Goal: Communication & Community: Answer question/provide support

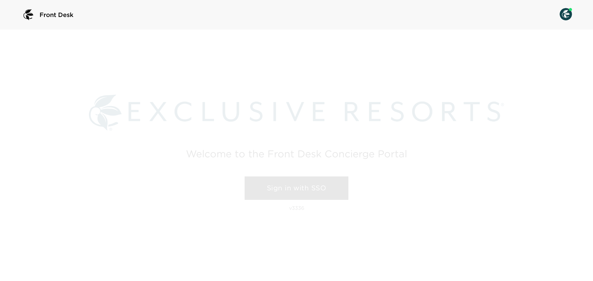
click at [310, 190] on link "Sign in with SSO" at bounding box center [296, 188] width 104 height 23
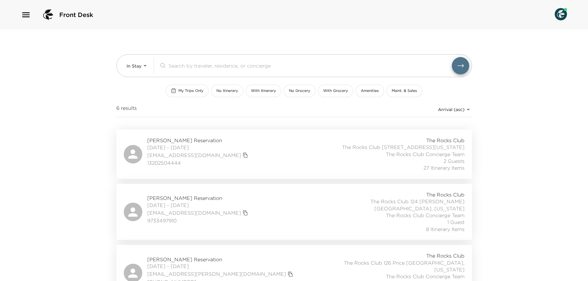
click at [28, 15] on icon "button" at bounding box center [25, 14] width 7 height 5
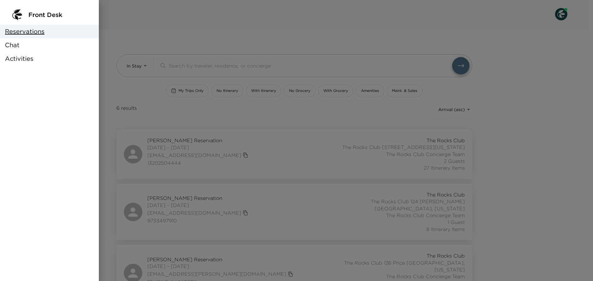
click at [16, 46] on span "Chat" at bounding box center [12, 45] width 15 height 9
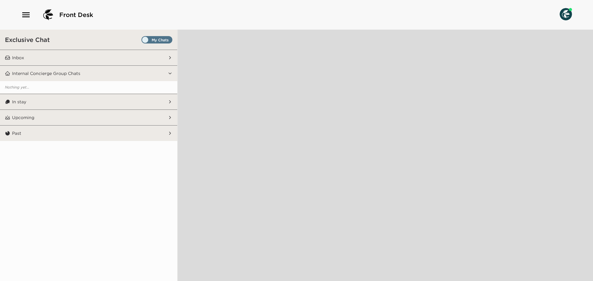
click at [168, 40] on span "Set all destinations" at bounding box center [156, 41] width 31 height 7
click at [143, 41] on input "Set all destinations" at bounding box center [143, 41] width 0 height 0
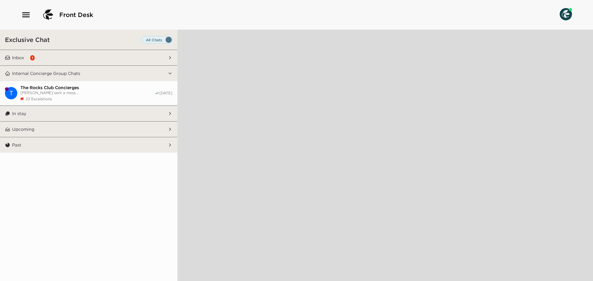
click at [159, 58] on button "Inbox 1" at bounding box center [88, 57] width 157 height 15
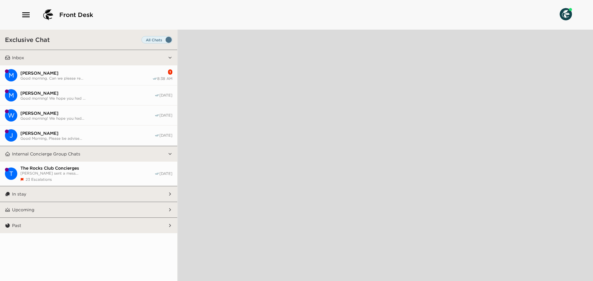
click at [145, 76] on span "Good morning. Can we please re..." at bounding box center [86, 78] width 132 height 5
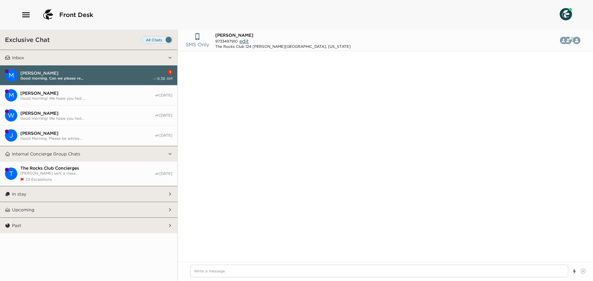
scroll to position [388, 0]
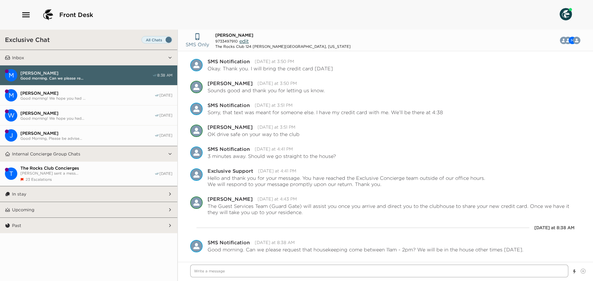
click at [235, 268] on textarea "Write a message" at bounding box center [379, 271] width 378 height 13
type textarea "x"
type textarea "G"
type textarea "x"
type textarea "Go"
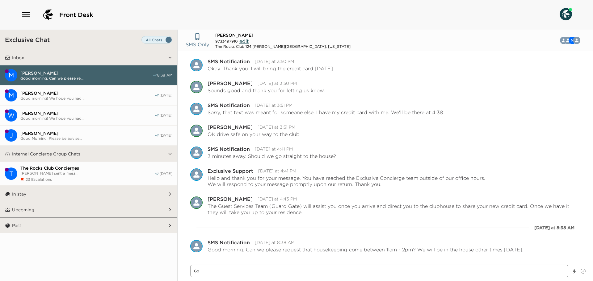
type textarea "x"
type textarea "Goo"
type textarea "x"
type textarea "Goo"
type textarea "x"
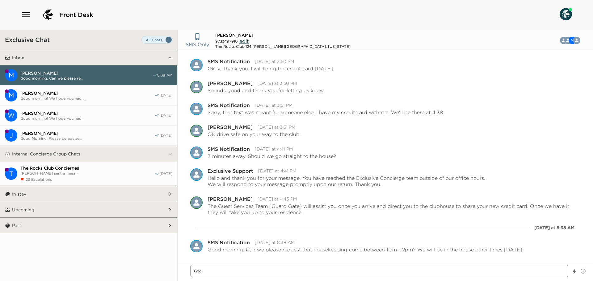
type textarea "Goo d"
type textarea "x"
type textarea "Goo dm"
type textarea "x"
type textarea "Goo dmo"
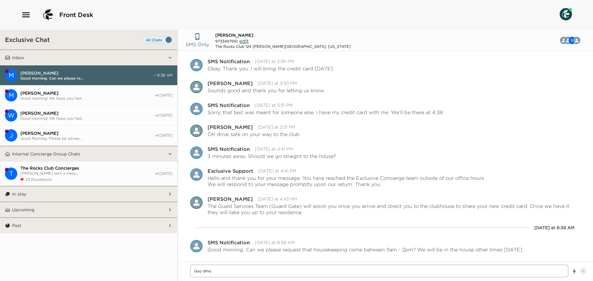
type textarea "x"
type textarea "Goo dm"
type textarea "x"
type textarea "Goo d"
type textarea "x"
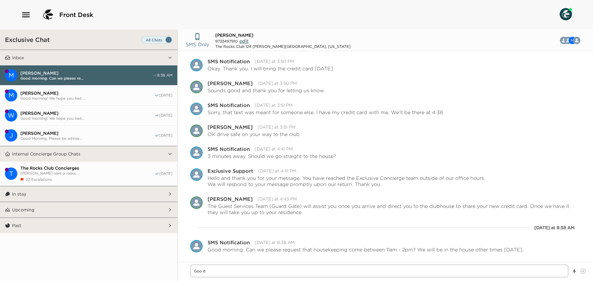
type textarea "Goo"
type textarea "x"
type textarea "Goo"
type textarea "x"
type textarea "Good"
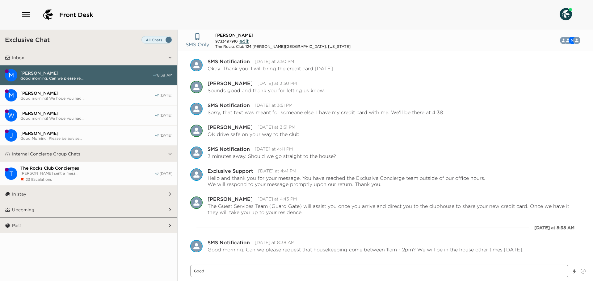
type textarea "x"
type textarea "Good"
type textarea "x"
type textarea "Good M"
type textarea "x"
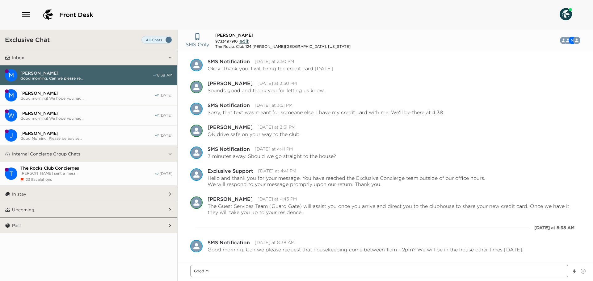
type textarea "Good Mo"
type textarea "x"
type textarea "Good Mor"
type textarea "x"
type textarea "Good Morn"
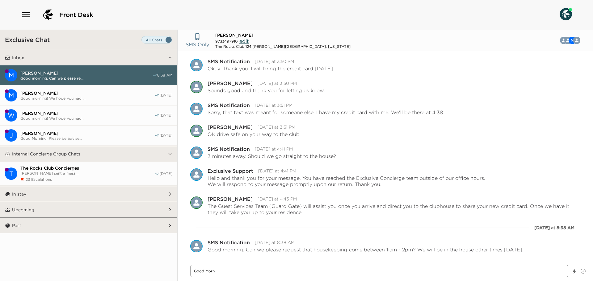
type textarea "x"
type textarea "Good Morni"
type textarea "x"
type textarea "Good Mornin"
type textarea "x"
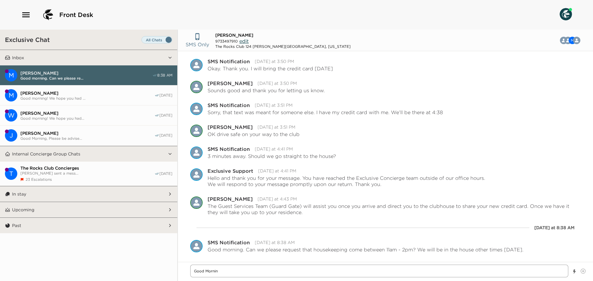
type textarea "Good Morning"
type textarea "x"
type textarea "Good Morning"
type textarea "x"
type textarea "Good Morning M"
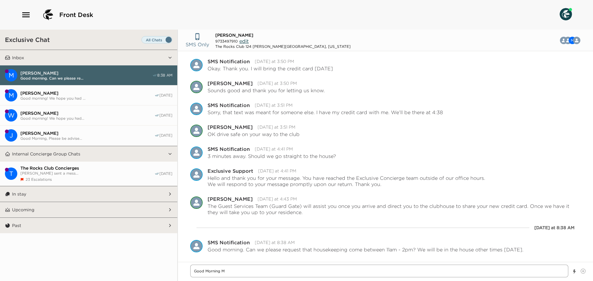
type textarea "x"
type textarea "Good Morning Ma"
type textarea "x"
type textarea "Good Morning Mar"
type textarea "x"
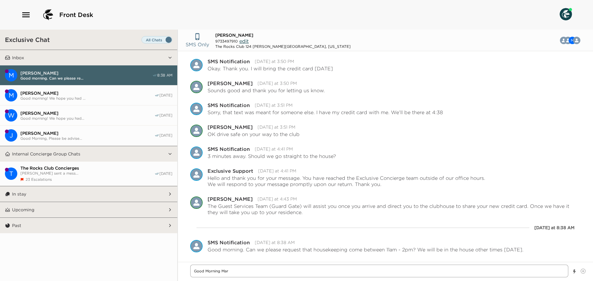
type textarea "Good Morning [PERSON_NAME]"
type textarea "x"
type textarea "Good Morning [PERSON_NAME]"
type textarea "x"
type textarea "Good Morning [PERSON_NAME]"
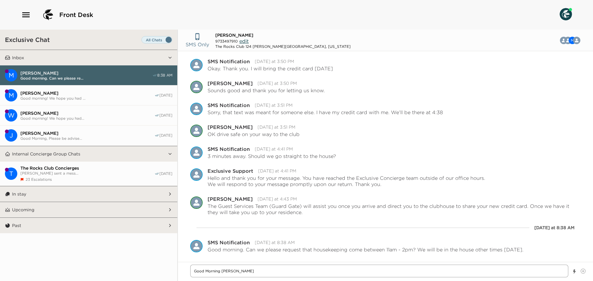
type textarea "x"
type textarea "Good Morning [PERSON_NAME]"
type textarea "x"
type textarea "Good Morning [PERSON_NAME]"
type textarea "x"
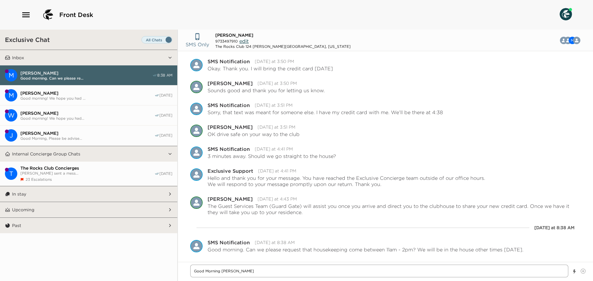
type textarea "Good Morning [PERSON_NAME] [PERSON_NAME]"
type textarea "x"
type textarea "Good Morning [PERSON_NAME] [PERSON_NAME],"
type textarea "x"
type textarea "Good Morning [PERSON_NAME] [PERSON_NAME],"
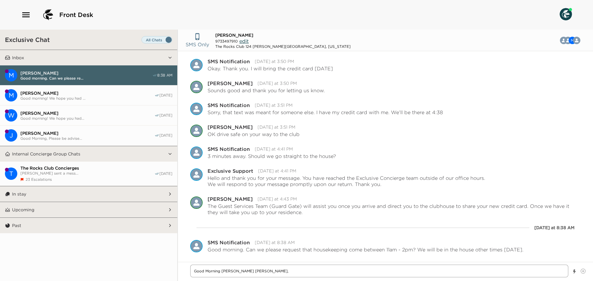
type textarea "x"
type textarea "Good Morning [PERSON_NAME] [PERSON_NAME], I"
type textarea "x"
type textarea "Good Morning [PERSON_NAME] [PERSON_NAME], I"
type textarea "x"
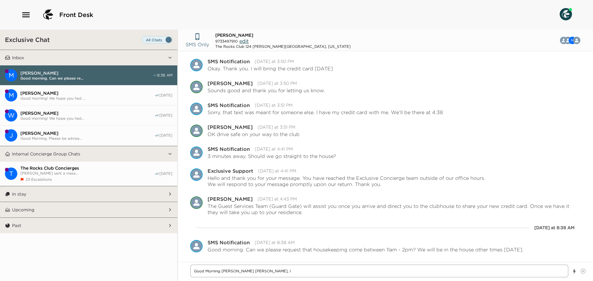
type textarea "Good Morning [PERSON_NAME] [PERSON_NAME], I w"
type textarea "x"
type textarea "Good Morning [PERSON_NAME] [PERSON_NAME], I [GEOGRAPHIC_DATA]"
type textarea "x"
type textarea "Good Morning [PERSON_NAME] [PERSON_NAME], I wil"
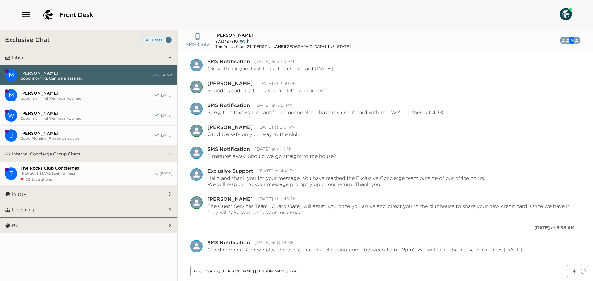
type textarea "x"
type textarea "Good Morning [PERSON_NAME] [PERSON_NAME], I will"
type textarea "x"
type textarea "Good Morning [PERSON_NAME] [PERSON_NAME], I will"
type textarea "x"
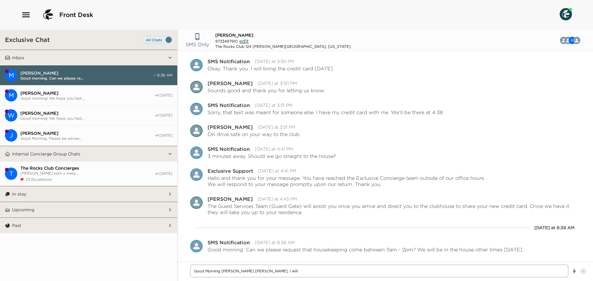
type textarea "Good Morning [PERSON_NAME] [PERSON_NAME], I will l"
type textarea "x"
type textarea "Good Morning [PERSON_NAME] [PERSON_NAME], I will le"
type textarea "x"
type textarea "Good Morning [PERSON_NAME] [PERSON_NAME], I will let"
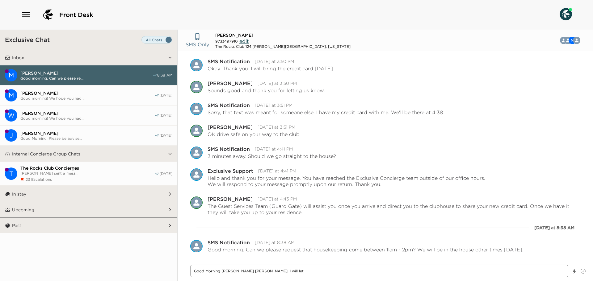
type textarea "x"
type textarea "Good Morning [PERSON_NAME] [PERSON_NAME], I will let"
type textarea "x"
type textarea "Good Morning [PERSON_NAME] [PERSON_NAME], I will let t"
type textarea "x"
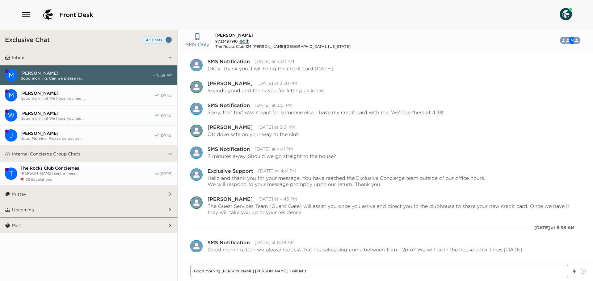
type textarea "Good Morning [PERSON_NAME] [PERSON_NAME], I will let th"
type textarea "x"
type textarea "Good Morning [PERSON_NAME] [PERSON_NAME], I will let the"
type textarea "x"
type textarea "Good Morning [PERSON_NAME] [PERSON_NAME], I will let the"
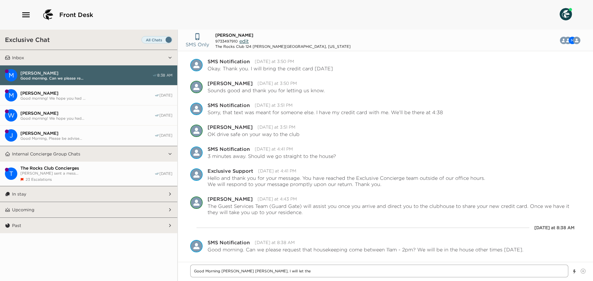
type textarea "x"
type textarea "Good Morning [PERSON_NAME] [PERSON_NAME], I will let the h"
type textarea "x"
type textarea "Good Morning [PERSON_NAME] [PERSON_NAME], I will let the ho"
type textarea "x"
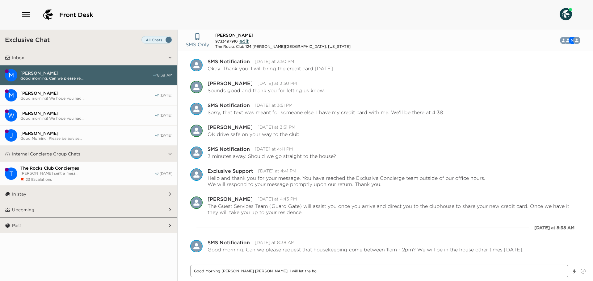
type textarea "Good Morning [PERSON_NAME] [PERSON_NAME], I will let the hou"
type textarea "x"
type textarea "Good Morning [PERSON_NAME] [PERSON_NAME], I will let the hous"
type textarea "x"
type textarea "Good Morning [PERSON_NAME] [PERSON_NAME], I will let the house"
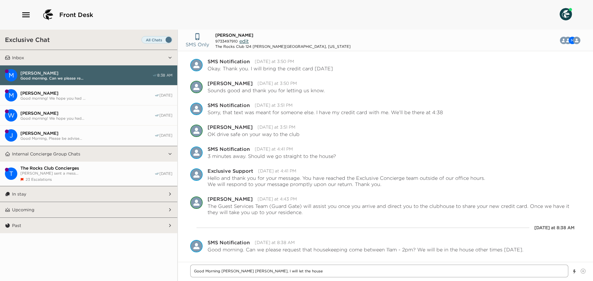
type textarea "x"
type textarea "Good Morning [PERSON_NAME] [PERSON_NAME], I will let the housek"
type textarea "x"
type textarea "Good Morning [PERSON_NAME] [PERSON_NAME], I will let the houseke"
type textarea "x"
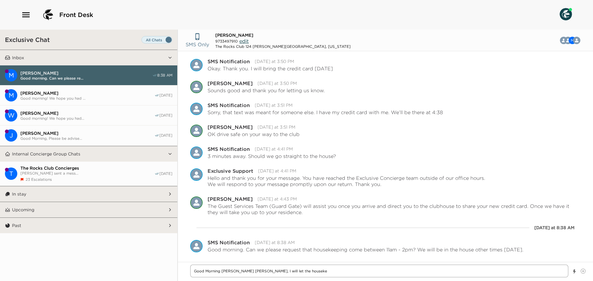
type textarea "Good Morning [PERSON_NAME] [PERSON_NAME], I will let the housekee"
type textarea "x"
type textarea "Good Morning [PERSON_NAME] [PERSON_NAME], I will let the housekeep"
type textarea "x"
type textarea "Good Morning [PERSON_NAME] [PERSON_NAME], I will let the housekeepi"
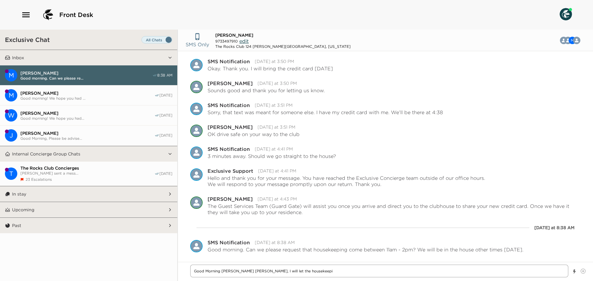
type textarea "x"
type textarea "Good Morning [PERSON_NAME] [PERSON_NAME], I will let the housekeepin"
type textarea "x"
type textarea "Good Morning [PERSON_NAME] [PERSON_NAME], I will let the housekeeping"
type textarea "x"
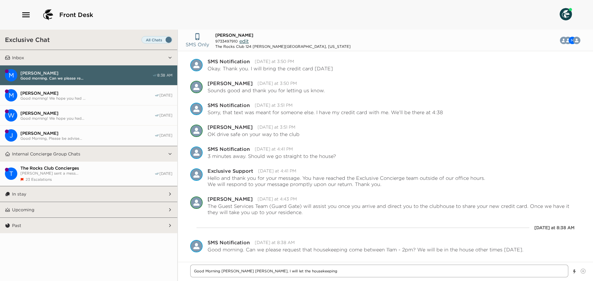
type textarea "Good Morning [PERSON_NAME] [PERSON_NAME], I will let the housekeeping"
type textarea "x"
type textarea "Good Morning [PERSON_NAME] [PERSON_NAME], I will let the housekeeping t"
type textarea "x"
type textarea "Good Morning [PERSON_NAME] [PERSON_NAME], I will let the housekeeping te"
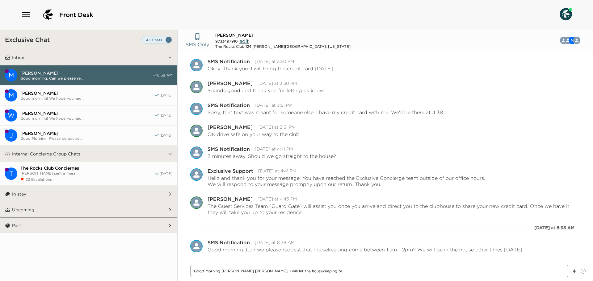
type textarea "x"
type textarea "Good Morning [PERSON_NAME] [PERSON_NAME], I will let the housekeeping tea"
type textarea "x"
type textarea "Good Morning [PERSON_NAME] [PERSON_NAME], I will let the housekeeping team"
type textarea "x"
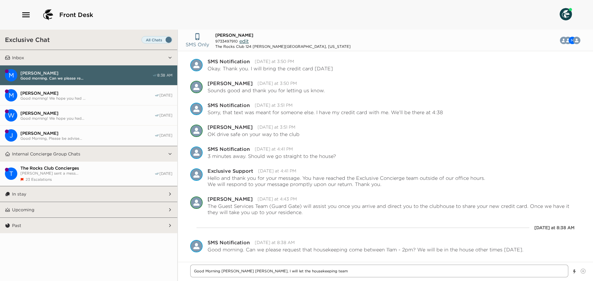
type textarea "Good Morning [PERSON_NAME] [PERSON_NAME], I will let the housekeeping team"
type textarea "x"
type textarea "Good Morning [PERSON_NAME] [PERSON_NAME], I will let the housekeeping team k"
type textarea "x"
type textarea "Good Morning [PERSON_NAME] [PERSON_NAME], I will let the housekeeping team kn"
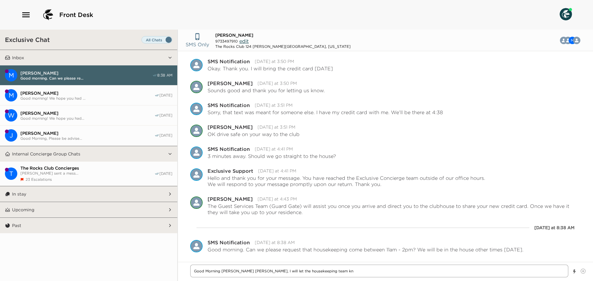
type textarea "x"
type textarea "Good Morning [PERSON_NAME] [PERSON_NAME], I will let the housekeeping team kno"
type textarea "x"
type textarea "Good Morning [PERSON_NAME] [PERSON_NAME], I will let the housekeeping team know"
type textarea "x"
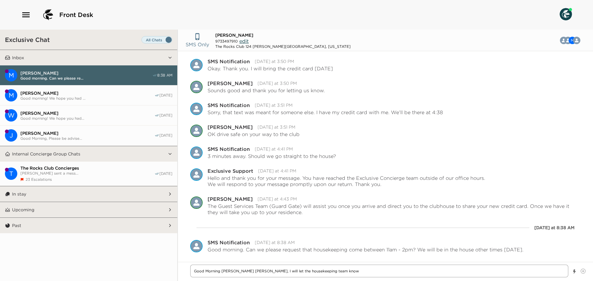
type textarea "Good Morning [PERSON_NAME] [PERSON_NAME], I will let the housekeeping team know"
type textarea "x"
type textarea "Good Morning [PERSON_NAME] [PERSON_NAME], I will let the housekeeping team know…"
type textarea "x"
type textarea "Good Morning [PERSON_NAME] [PERSON_NAME], I will let the housekeeping team know…"
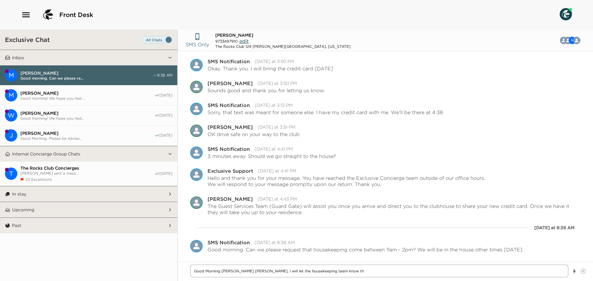
type textarea "x"
type textarea "Good Morning [PERSON_NAME] [PERSON_NAME], I will let the housekeeping team know…"
type textarea "x"
type textarea "Good Morning [PERSON_NAME] [PERSON_NAME], I will let the housekeeping team know…"
type textarea "x"
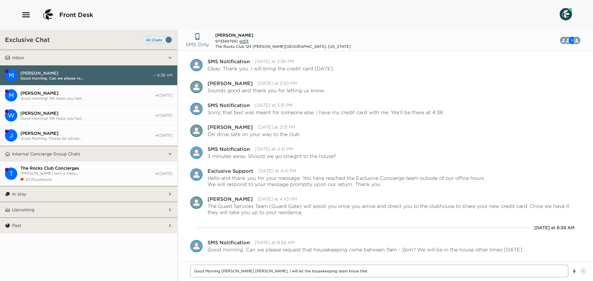
type textarea "Good Morning [PERSON_NAME] [PERSON_NAME], I will let the housekeeping team know…"
type textarea "x"
type textarea "Good Morning [PERSON_NAME] [PERSON_NAME], I will let the housekeeping team know…"
type textarea "x"
type textarea "Good Morning [PERSON_NAME] [PERSON_NAME], I will let the housekeeping team know…"
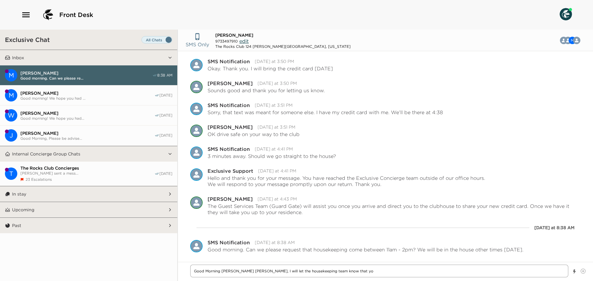
type textarea "x"
type textarea "Good Morning [PERSON_NAME] [PERSON_NAME], I will let the housekeeping team know…"
type textarea "x"
type textarea "Good Morning [PERSON_NAME] [PERSON_NAME], I will let the housekeeping team know…"
type textarea "x"
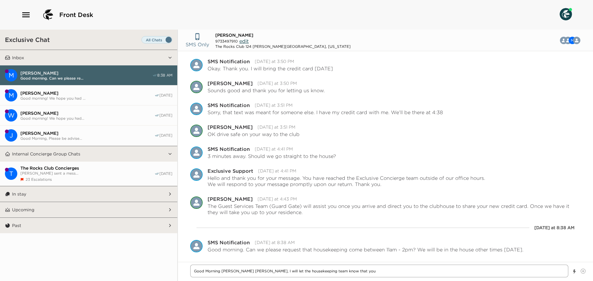
type textarea "Good Morning [PERSON_NAME] [PERSON_NAME], I will let the housekeeping team know…"
type textarea "x"
type textarea "Good Morning [PERSON_NAME] [PERSON_NAME], I will let the housekeeping team know…"
type textarea "x"
type textarea "Good Morning [PERSON_NAME] [PERSON_NAME], I will let the housekeeping team know…"
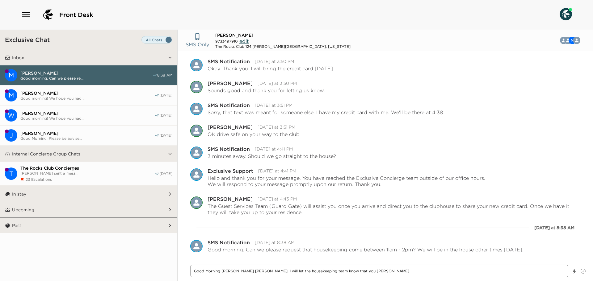
type textarea "x"
type textarea "Good Morning [PERSON_NAME] [PERSON_NAME], I will let the housekeeping team know…"
type textarea "x"
type textarea "Good Morning [PERSON_NAME] [PERSON_NAME], I will let the housekeeping team know…"
type textarea "x"
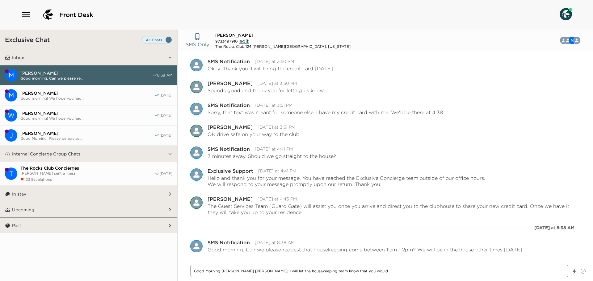
type textarea "Good Morning [PERSON_NAME] [PERSON_NAME], I will let the housekeeping team know…"
type textarea "x"
type textarea "Good Morning [PERSON_NAME] [PERSON_NAME], I will let the housekeeping team know…"
type textarea "x"
type textarea "Good Morning [PERSON_NAME] [PERSON_NAME], I will let the housekeeping team know…"
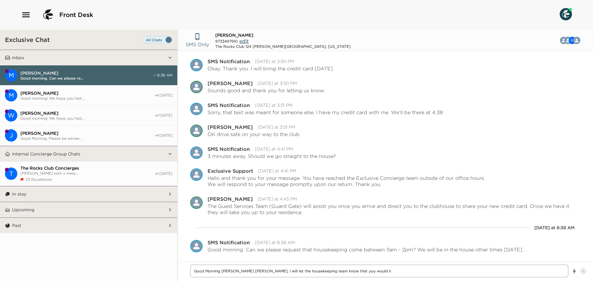
type textarea "x"
type textarea "Good Morning [PERSON_NAME] [PERSON_NAME], I will let the housekeeping team know…"
type textarea "x"
type textarea "Good Morning [PERSON_NAME] [PERSON_NAME], I will let the housekeeping team know…"
type textarea "x"
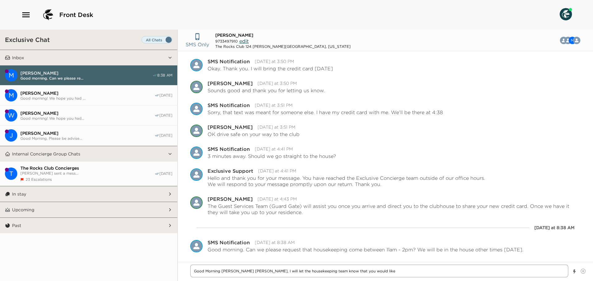
type textarea "Good Morning [PERSON_NAME] [PERSON_NAME], I will let the housekeeping team know…"
type textarea "x"
type textarea "Good Morning [PERSON_NAME] [PERSON_NAME], I will let the housekeeping team know…"
type textarea "x"
type textarea "Good Morning [PERSON_NAME] [PERSON_NAME], I will let the housekeeping team know…"
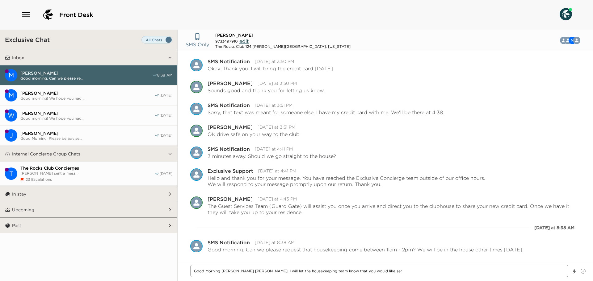
type textarea "x"
type textarea "Good Morning [PERSON_NAME] [PERSON_NAME], I will let the housekeeping team know…"
type textarea "x"
type textarea "Good Morning [PERSON_NAME] [PERSON_NAME], I will let the housekeeping team know…"
type textarea "x"
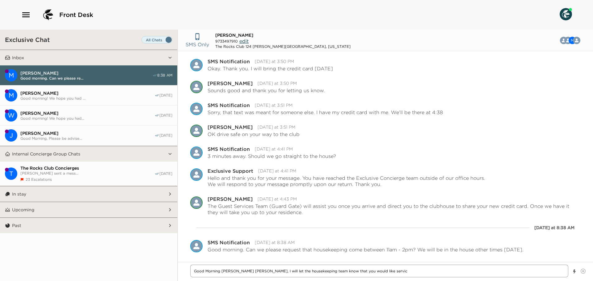
type textarea "Good Morning [PERSON_NAME] [PERSON_NAME], I will let the housekeeping team know…"
type textarea "x"
type textarea "Good Morning [PERSON_NAME] [PERSON_NAME], I will let the housekeeping team know…"
type textarea "x"
type textarea "Good Morning [PERSON_NAME] [PERSON_NAME], I will let the housekeeping team know…"
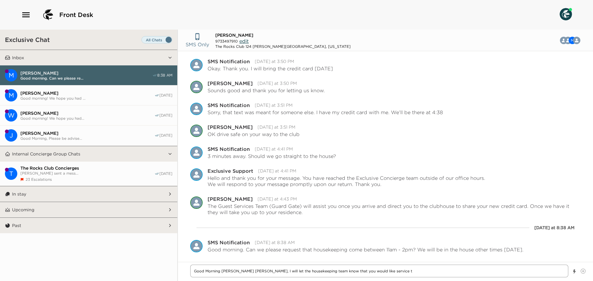
type textarea "x"
type textarea "Good Morning [PERSON_NAME] [PERSON_NAME], I will let the housekeeping team know…"
type textarea "x"
type textarea "Good Morning [PERSON_NAME] [PERSON_NAME], I will let the housekeeping team know…"
type textarea "x"
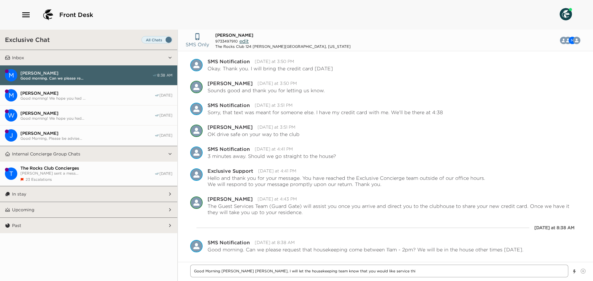
type textarea "Good Morning [PERSON_NAME] [PERSON_NAME], I will let the housekeeping team know…"
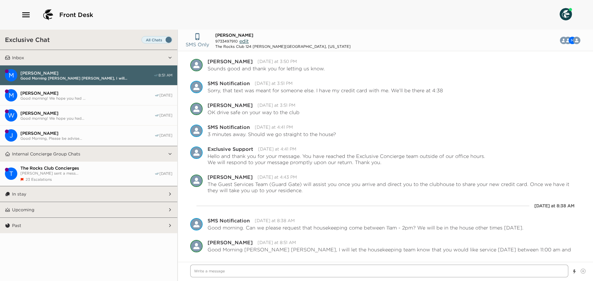
scroll to position [419, 0]
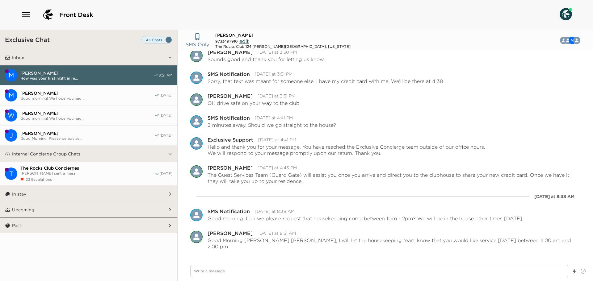
click at [84, 194] on button "In stay" at bounding box center [88, 193] width 157 height 15
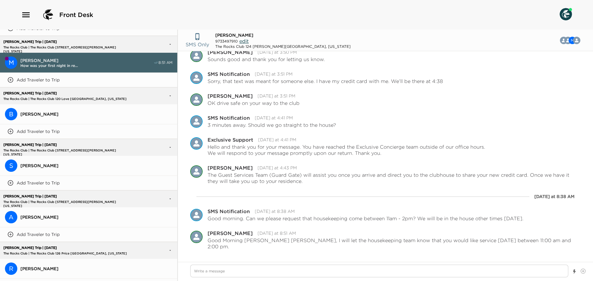
scroll to position [247, 0]
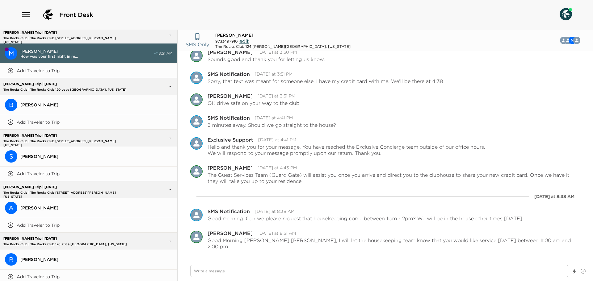
click at [90, 154] on span "[PERSON_NAME]" at bounding box center [96, 157] width 152 height 6
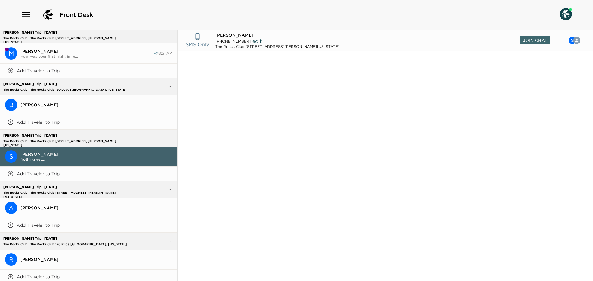
click at [537, 36] on header "SMS Only [PERSON_NAME] [PHONE_NUMBER] edit The Rocks Club [STREET_ADDRESS][PERS…" at bounding box center [385, 41] width 415 height 22
click at [528, 38] on span "Join Chat" at bounding box center [534, 40] width 29 height 8
click at [256, 270] on textarea "Write a message" at bounding box center [379, 271] width 378 height 13
click at [574, 272] on icon "Show templates" at bounding box center [574, 272] width 3 height 4
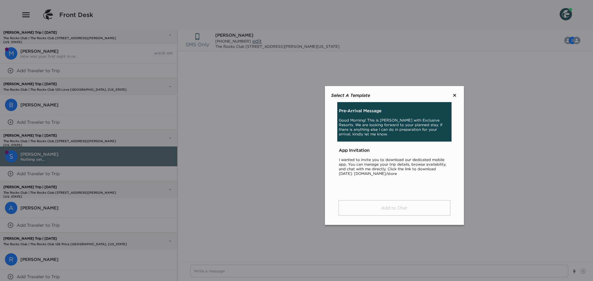
click at [351, 135] on div "Pre-Arrival Message Good Morning! This is [PERSON_NAME] with Exclusive Resorts.…" at bounding box center [394, 122] width 114 height 40
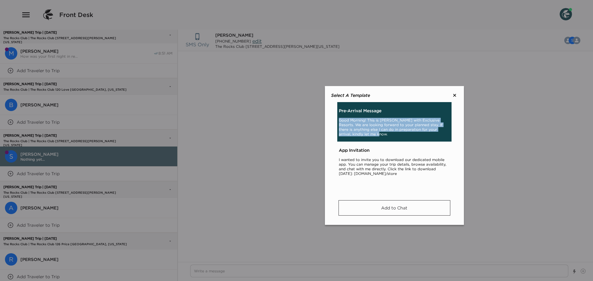
drag, startPoint x: 351, startPoint y: 134, endPoint x: 334, endPoint y: 119, distance: 22.7
click at [334, 119] on main "Pre-Arrival Message Good Morning! This is [PERSON_NAME] with Exclusive Resorts.…" at bounding box center [394, 141] width 127 height 79
copy p "Good Morning! This is [PERSON_NAME] with Exclusive Resorts. We are looking forw…"
drag, startPoint x: 232, startPoint y: 265, endPoint x: 240, endPoint y: 269, distance: 8.6
click at [232, 266] on div at bounding box center [296, 140] width 593 height 281
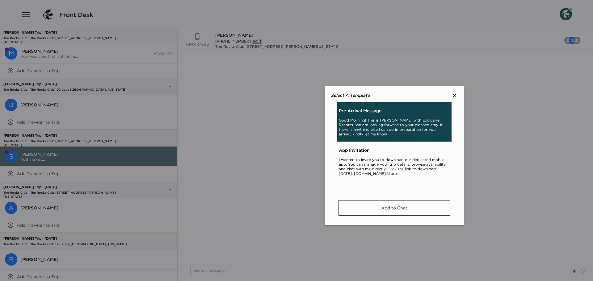
drag, startPoint x: 457, startPoint y: 94, endPoint x: 441, endPoint y: 110, distance: 22.5
click at [456, 94] on icon at bounding box center [454, 95] width 6 height 6
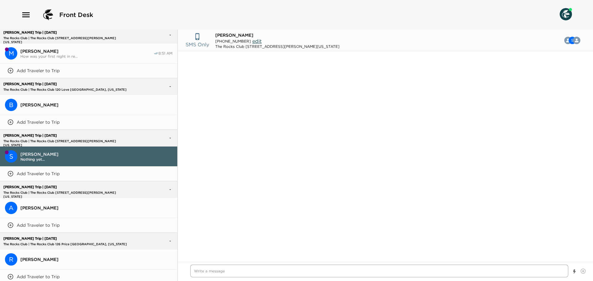
click at [294, 266] on textarea "Write a message" at bounding box center [379, 271] width 378 height 13
paste textarea "Good Morning! This is [PERSON_NAME] with Exclusive Resorts. We are looking forw…"
drag, startPoint x: 294, startPoint y: 272, endPoint x: 263, endPoint y: 272, distance: 31.2
click at [262, 271] on textarea "Good Morning! This is [PERSON_NAME] with Exclusive Resorts. We are looking forw…" at bounding box center [379, 271] width 378 height 13
click at [535, 271] on textarea "Good Morning! This is [PERSON_NAME] with the Rocks Club. We are looking forward…" at bounding box center [379, 271] width 378 height 13
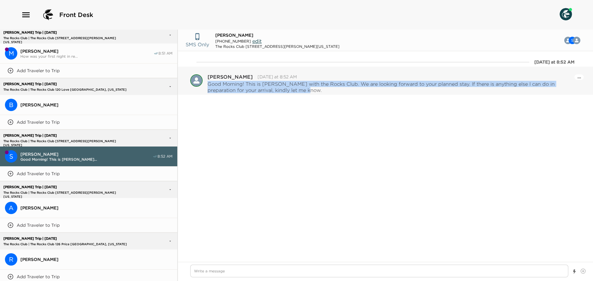
drag, startPoint x: 270, startPoint y: 91, endPoint x: 208, endPoint y: 86, distance: 61.9
click at [208, 86] on p "Good Morning! This is [PERSON_NAME] with the Rocks Club. We are looking forward…" at bounding box center [393, 87] width 373 height 12
copy p "Good Morning! This is [PERSON_NAME] with the Rocks Club. We are looking forward…"
click at [72, 205] on span "[PERSON_NAME]" at bounding box center [96, 208] width 152 height 6
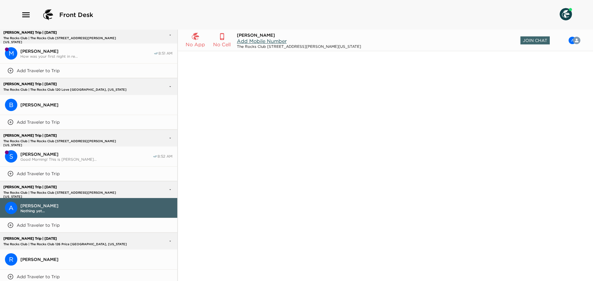
click at [272, 40] on span "Add Mobile Number" at bounding box center [262, 41] width 50 height 6
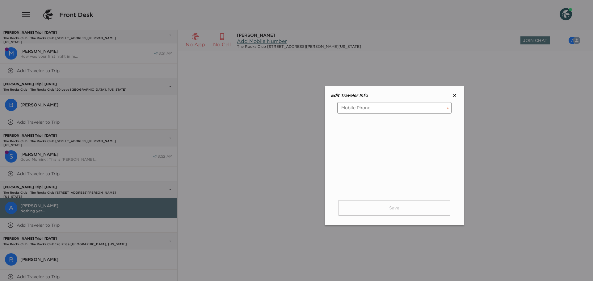
click at [367, 106] on input "tel" at bounding box center [394, 107] width 114 height 11
click at [402, 206] on button "Save" at bounding box center [394, 207] width 112 height 15
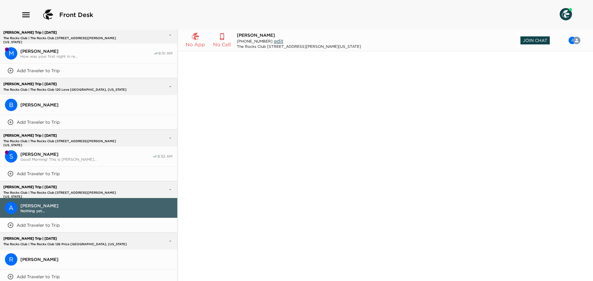
click at [534, 39] on span "Join Chat" at bounding box center [534, 40] width 29 height 8
click at [252, 272] on textarea "Write a message" at bounding box center [379, 271] width 378 height 13
paste textarea "Good Morning! This is [PERSON_NAME] with the Rocks Club. We are looking forward…"
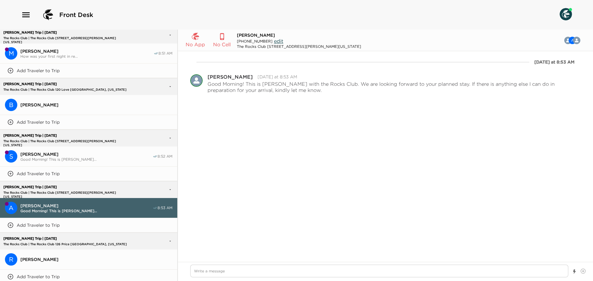
click at [78, 257] on span "[PERSON_NAME]" at bounding box center [96, 260] width 152 height 6
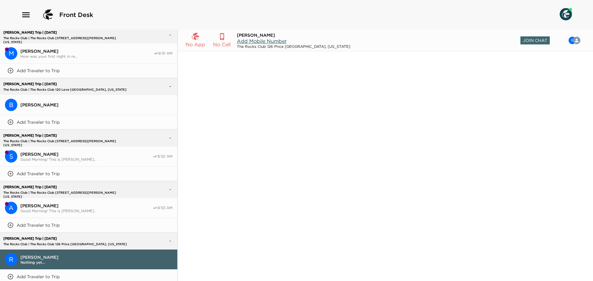
click at [265, 40] on span "Add Mobile Number" at bounding box center [262, 41] width 50 height 6
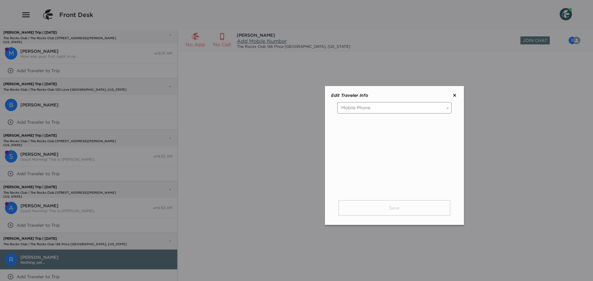
click at [347, 108] on input "tel" at bounding box center [394, 107] width 114 height 11
click at [381, 210] on button "Save" at bounding box center [394, 207] width 112 height 15
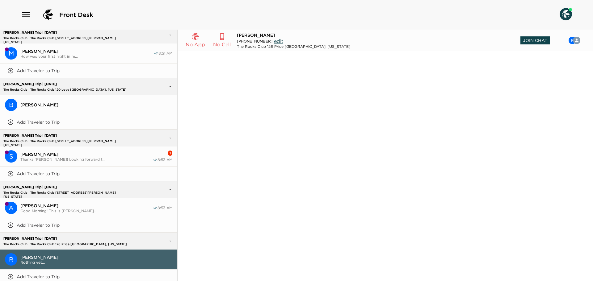
click at [542, 40] on span "Join Chat" at bounding box center [534, 40] width 29 height 8
click at [237, 266] on textarea "Write a message" at bounding box center [379, 271] width 378 height 13
paste textarea "Good Morning! This is [PERSON_NAME] with the Rocks Club. We are looking forward…"
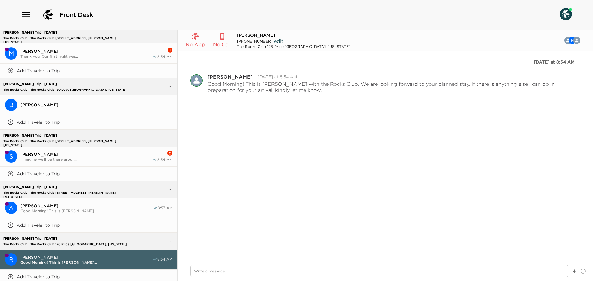
click at [93, 153] on span "[PERSON_NAME]" at bounding box center [86, 155] width 132 height 6
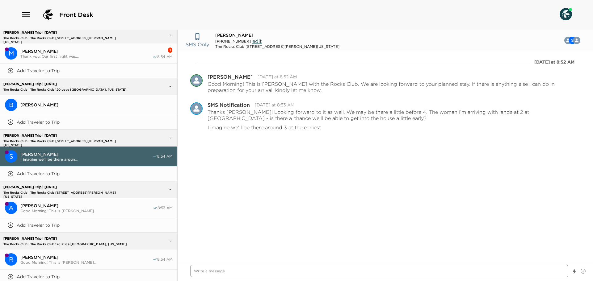
click at [229, 270] on textarea "Write a message" at bounding box center [379, 271] width 378 height 13
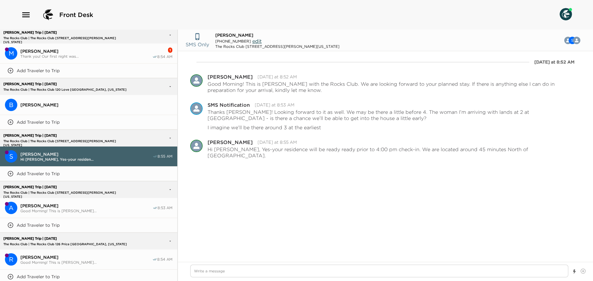
click at [100, 54] on span "Thank you! Our first night was..." at bounding box center [86, 56] width 132 height 5
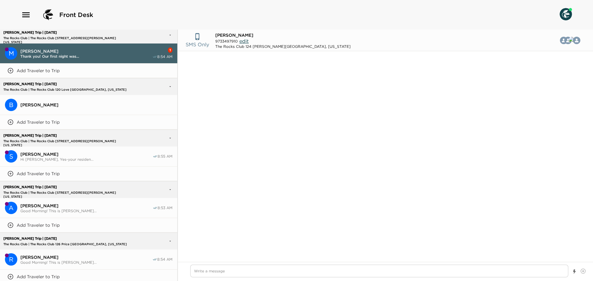
scroll to position [448, 0]
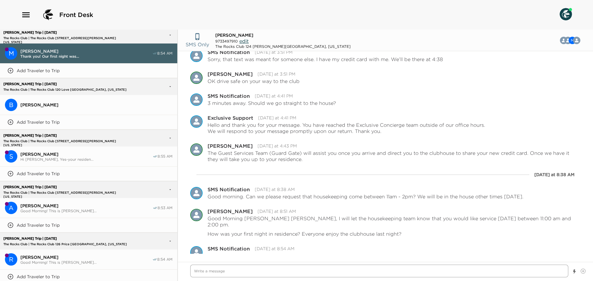
click at [233, 268] on textarea "Write a message" at bounding box center [379, 271] width 378 height 13
click at [233, 270] on textarea "Write a message" at bounding box center [379, 271] width 378 height 13
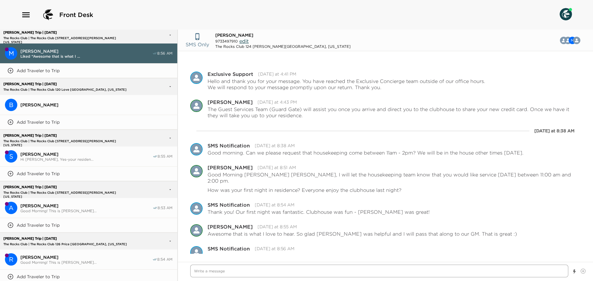
scroll to position [519, 0]
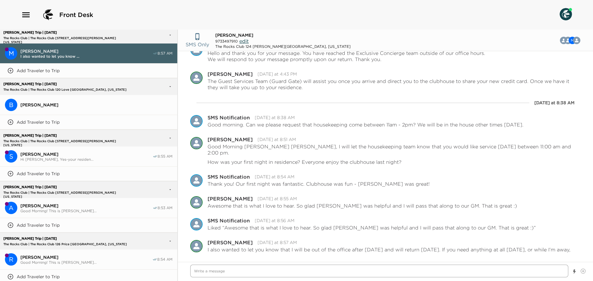
click at [253, 274] on textarea "Write a message" at bounding box center [379, 271] width 378 height 13
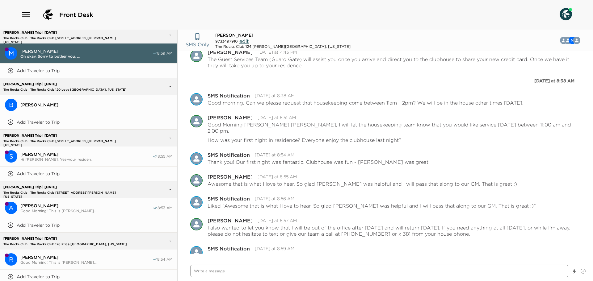
click at [250, 272] on textarea "Write a message" at bounding box center [379, 271] width 378 height 13
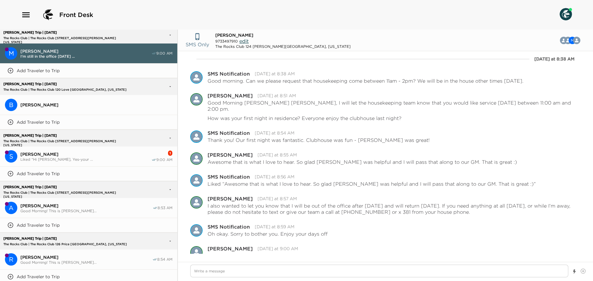
click at [116, 157] on span "Liked “Hi [PERSON_NAME], Yes-your ..." at bounding box center [85, 159] width 131 height 5
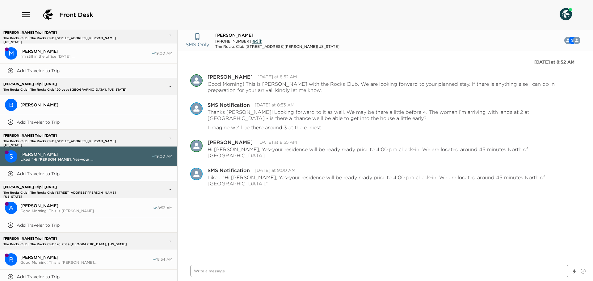
click at [223, 272] on textarea "Write a message" at bounding box center [379, 271] width 378 height 13
click at [74, 54] on span "I'm still in the office [DATE] ..." at bounding box center [85, 56] width 131 height 5
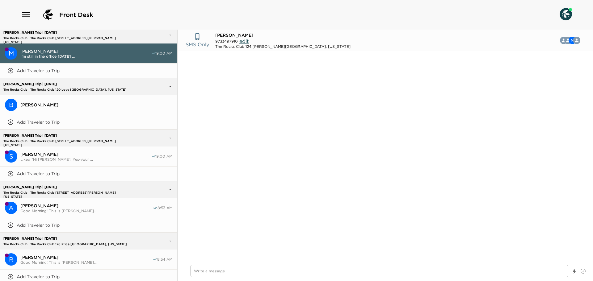
scroll to position [551, 0]
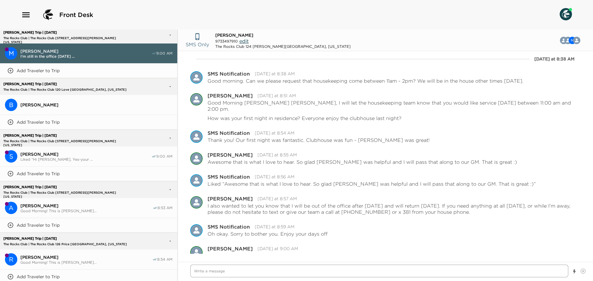
click at [216, 266] on textarea "Write a message" at bounding box center [379, 271] width 378 height 13
click at [218, 269] on textarea "Write a message" at bounding box center [379, 271] width 378 height 13
click at [64, 157] on span "Liked “Hi [PERSON_NAME], Yes-your ..." at bounding box center [85, 159] width 131 height 5
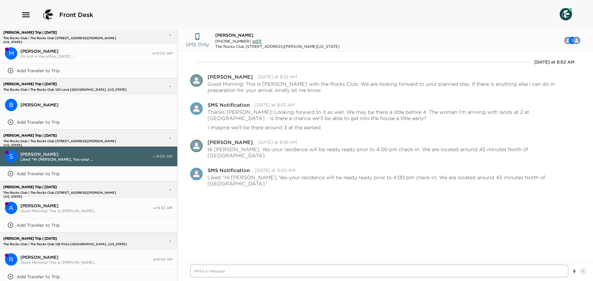
click at [243, 265] on textarea "Write a message" at bounding box center [379, 271] width 378 height 13
click at [115, 54] on span "Oh! Understood. Thank you!" at bounding box center [86, 56] width 132 height 5
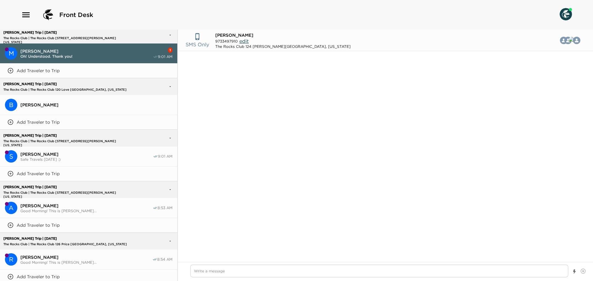
scroll to position [579, 0]
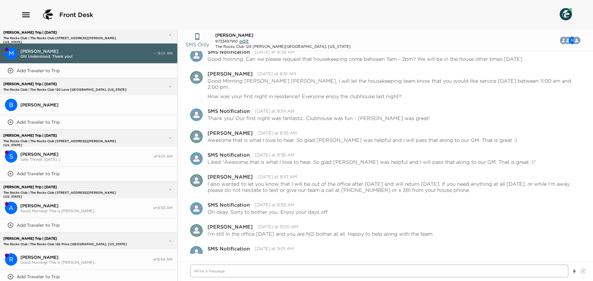
click at [247, 269] on textarea "Write a message" at bounding box center [379, 271] width 378 height 13
click at [498, 273] on textarea "You are most welcome. As a friendly reminder we are serving Complimentary break…" at bounding box center [379, 271] width 378 height 13
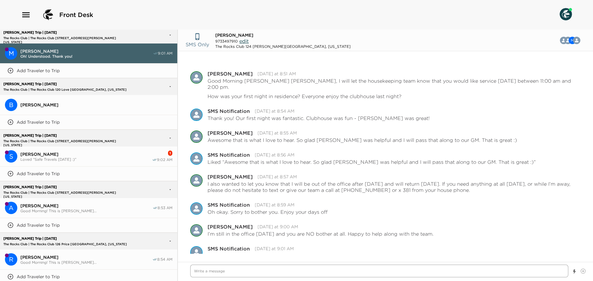
scroll to position [607, 0]
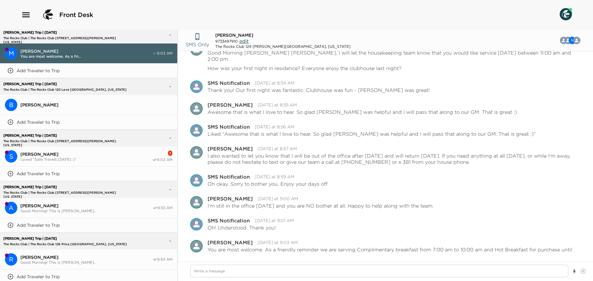
click at [118, 157] on span "Loved “Safe Travels [DATE] :)”" at bounding box center [85, 159] width 131 height 5
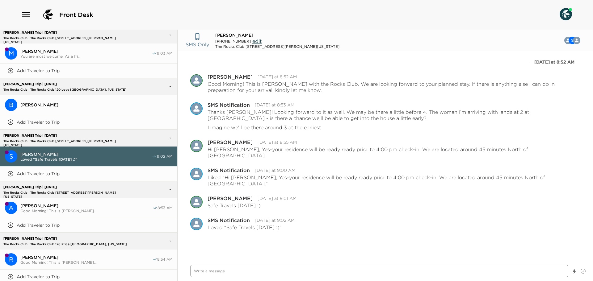
click at [227, 267] on textarea "Write a message" at bounding box center [379, 271] width 378 height 13
click at [581, 271] on icon at bounding box center [582, 271] width 5 height 5
click at [580, 269] on input "File input" at bounding box center [580, 269] width 0 height 0
click at [326, 268] on textarea "Write a message" at bounding box center [379, 271] width 378 height 13
click at [73, 50] on span "[PERSON_NAME]" at bounding box center [85, 51] width 131 height 6
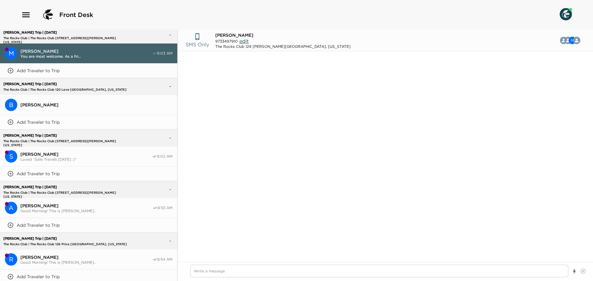
scroll to position [774, 0]
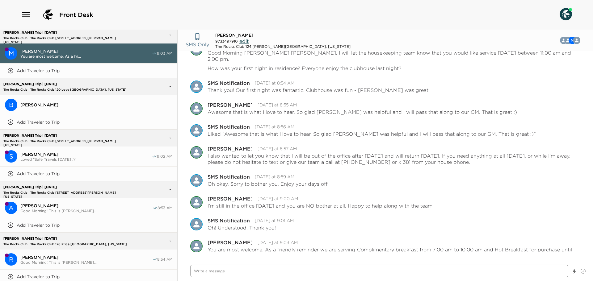
click at [221, 270] on textarea "Write a message" at bounding box center [379, 271] width 378 height 13
click at [565, 13] on img at bounding box center [565, 14] width 12 height 12
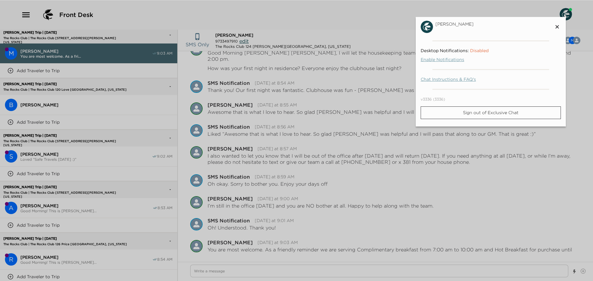
click at [451, 60] on link "Enable Notifications" at bounding box center [485, 60] width 130 height 4
click at [448, 58] on link "Enable Notifications" at bounding box center [485, 60] width 130 height 4
click at [445, 58] on link "Enable Notifications" at bounding box center [485, 60] width 130 height 4
click at [556, 27] on icon at bounding box center [556, 26] width 7 height 7
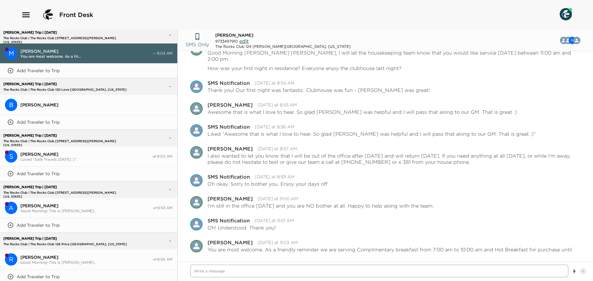
click at [214, 273] on textarea "Write a message" at bounding box center [379, 271] width 378 height 13
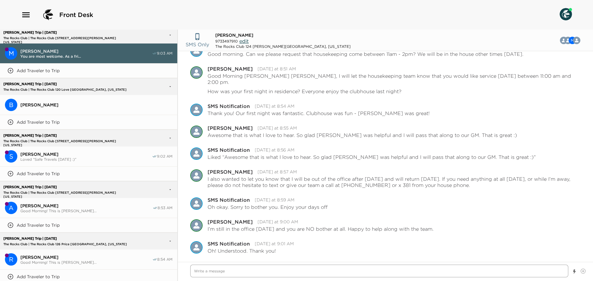
scroll to position [693, 0]
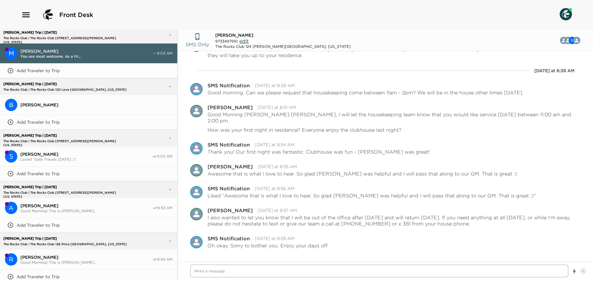
click at [377, 272] on textarea "Write a message" at bounding box center [379, 271] width 378 height 13
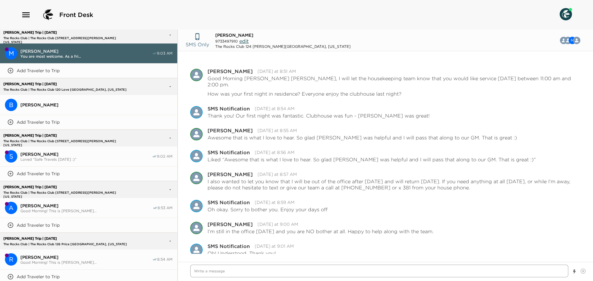
scroll to position [755, 0]
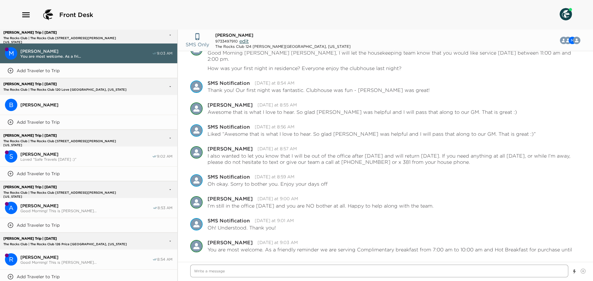
click at [236, 271] on textarea "Write a message" at bounding box center [379, 271] width 378 height 13
click at [302, 273] on textarea "Write a message" at bounding box center [379, 271] width 378 height 13
